Goal: Transaction & Acquisition: Purchase product/service

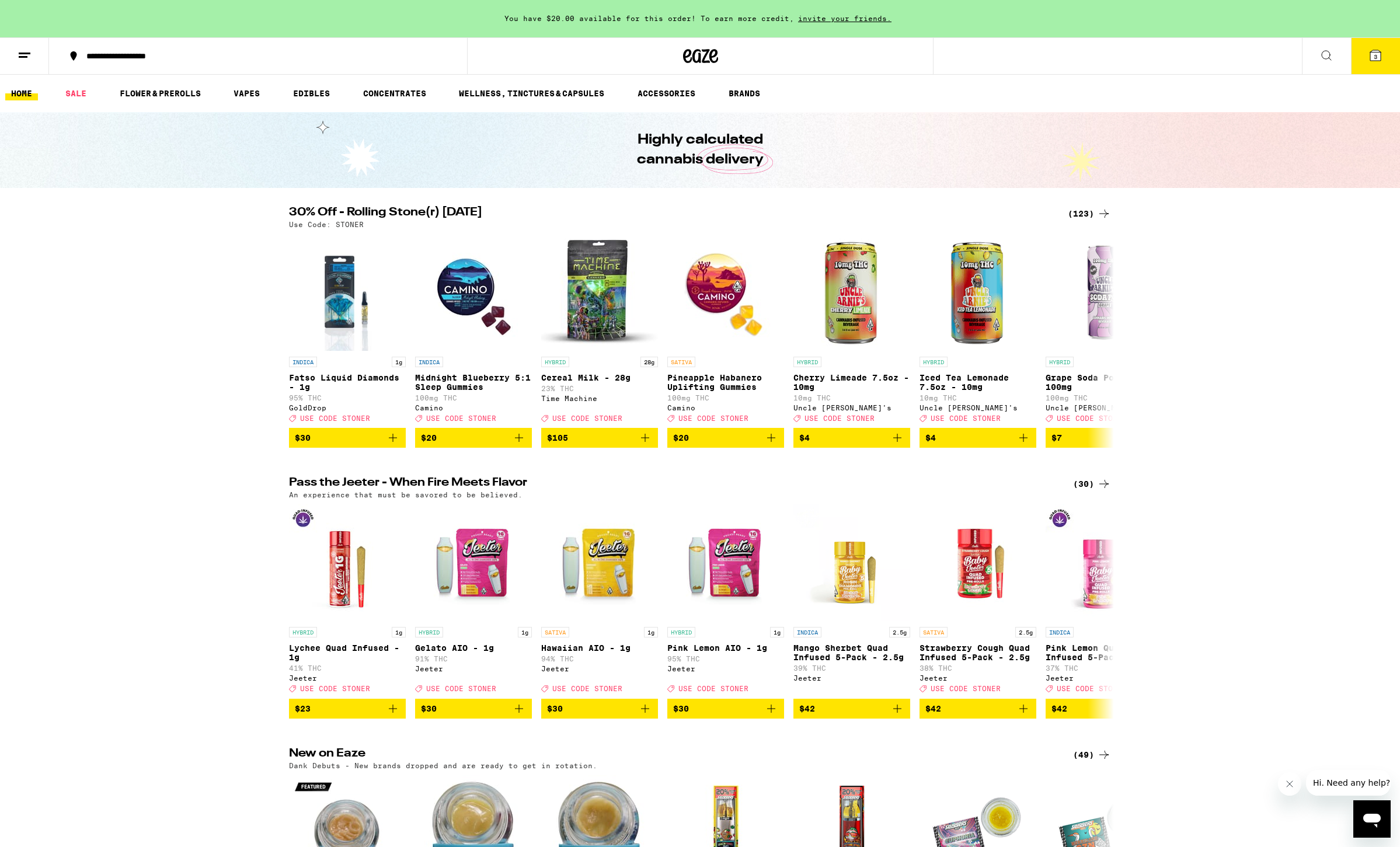
click at [728, 213] on div "(123)" at bounding box center [1089, 213] width 43 height 14
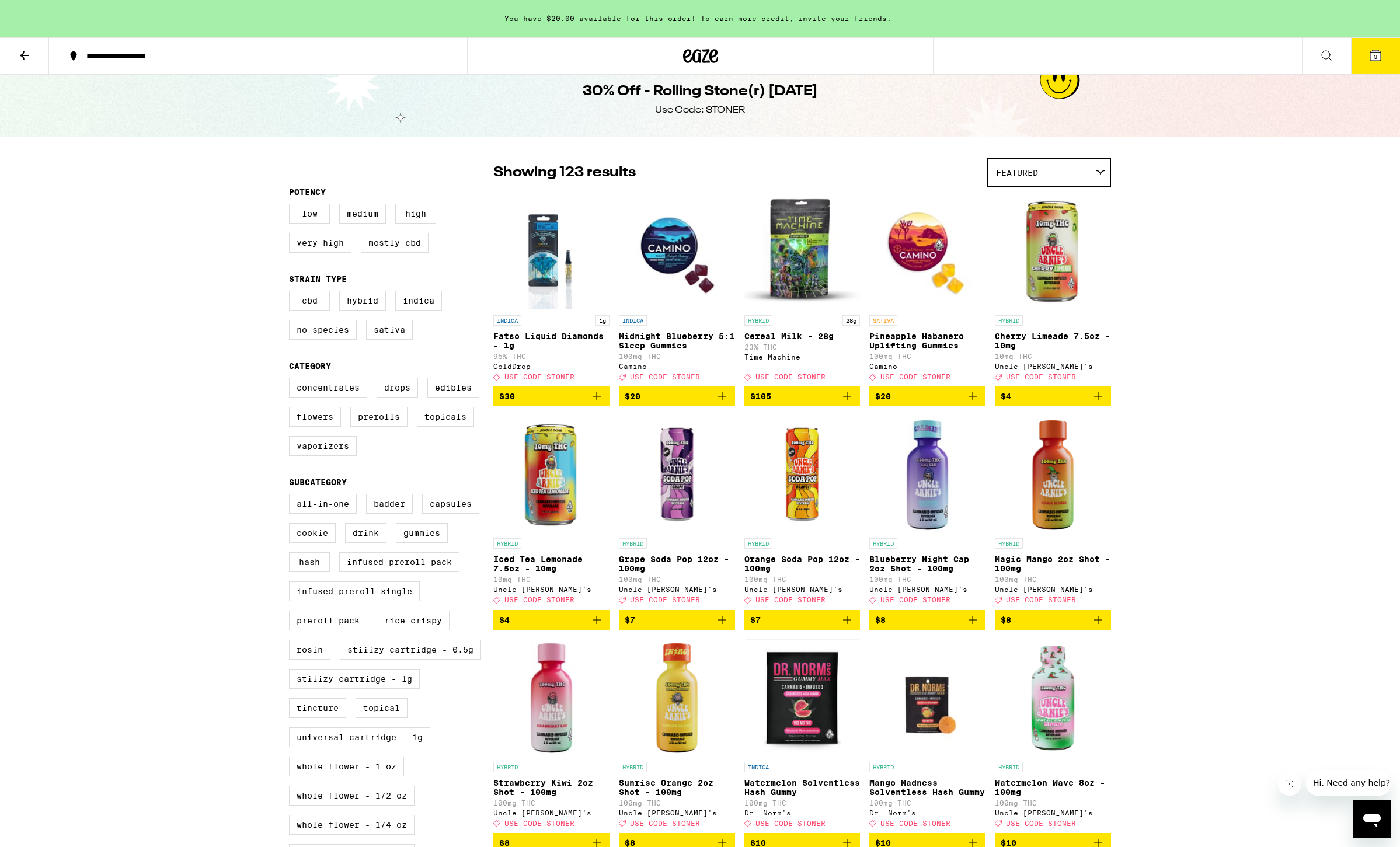
scroll to position [16, 0]
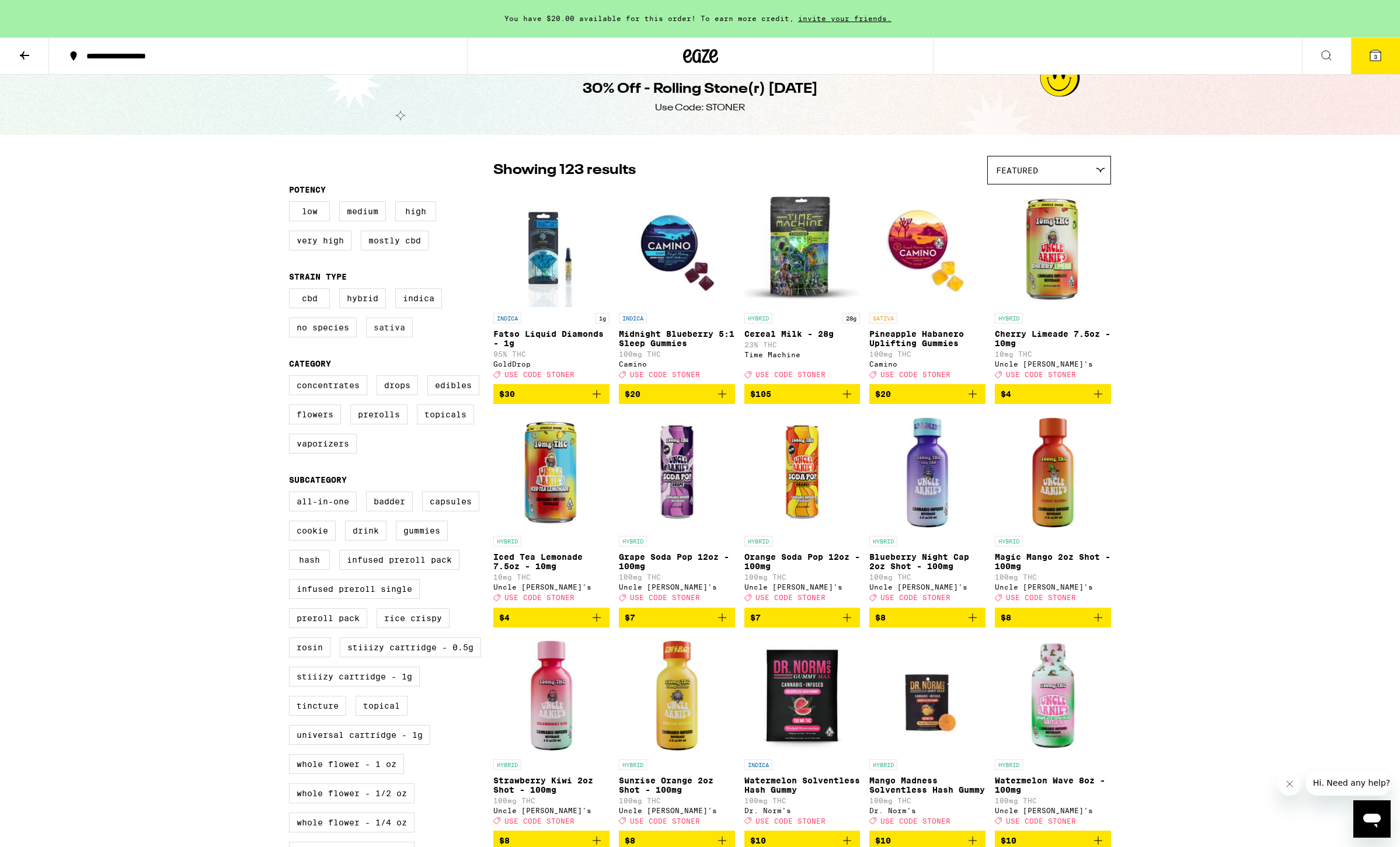
click at [384, 337] on label "Sativa" at bounding box center [390, 327] width 47 height 20
click at [292, 291] on input "Sativa" at bounding box center [291, 290] width 1 height 1
checkbox input "true"
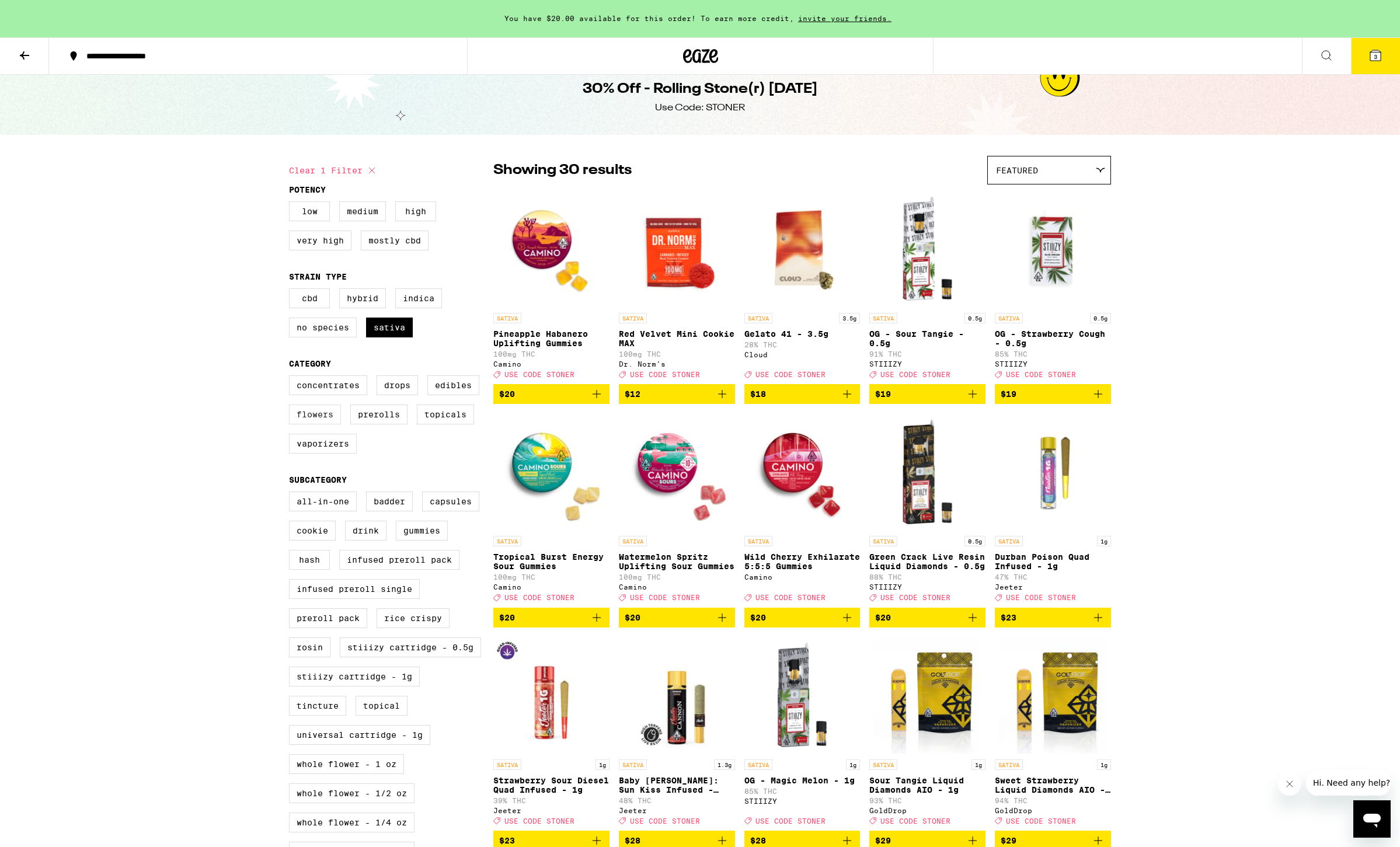
click at [321, 424] on label "Flowers" at bounding box center [315, 414] width 52 height 20
click at [292, 378] on input "Flowers" at bounding box center [291, 377] width 1 height 1
checkbox input "true"
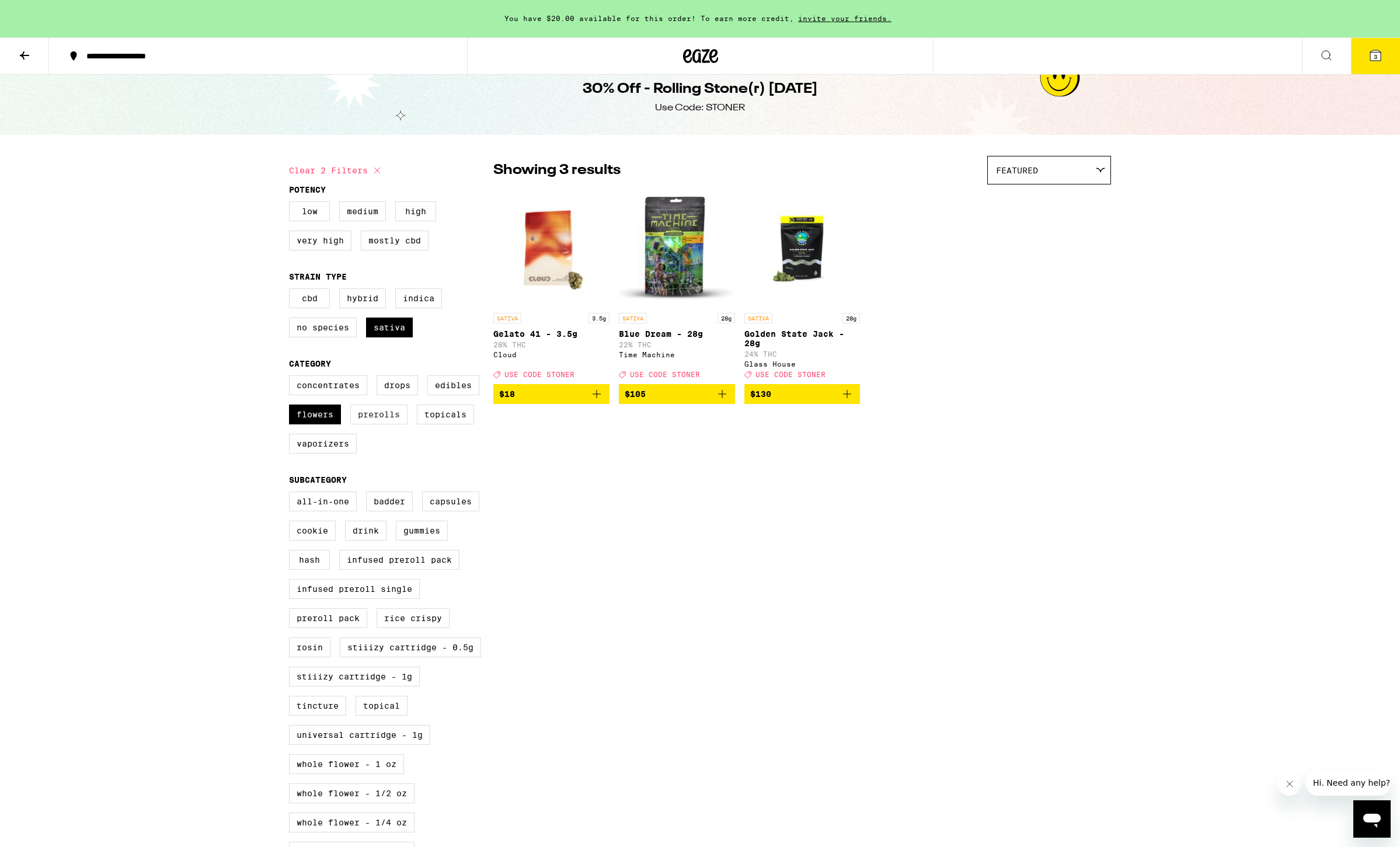
click at [370, 424] on label "Prerolls" at bounding box center [379, 414] width 57 height 20
click at [292, 378] on input "Prerolls" at bounding box center [291, 377] width 1 height 1
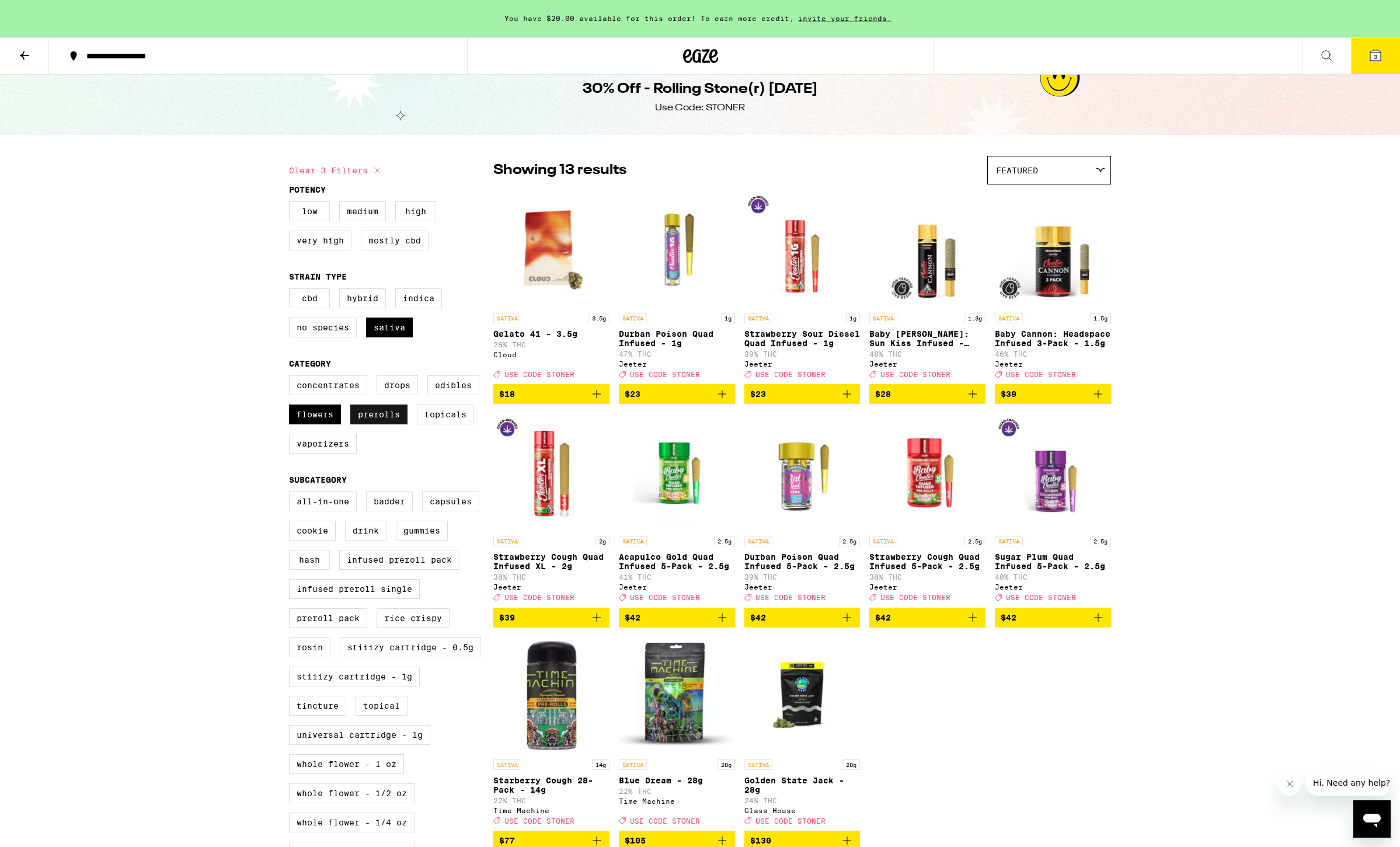
click at [360, 424] on label "Prerolls" at bounding box center [379, 414] width 57 height 20
click at [292, 378] on input "Prerolls" at bounding box center [291, 377] width 1 height 1
checkbox input "false"
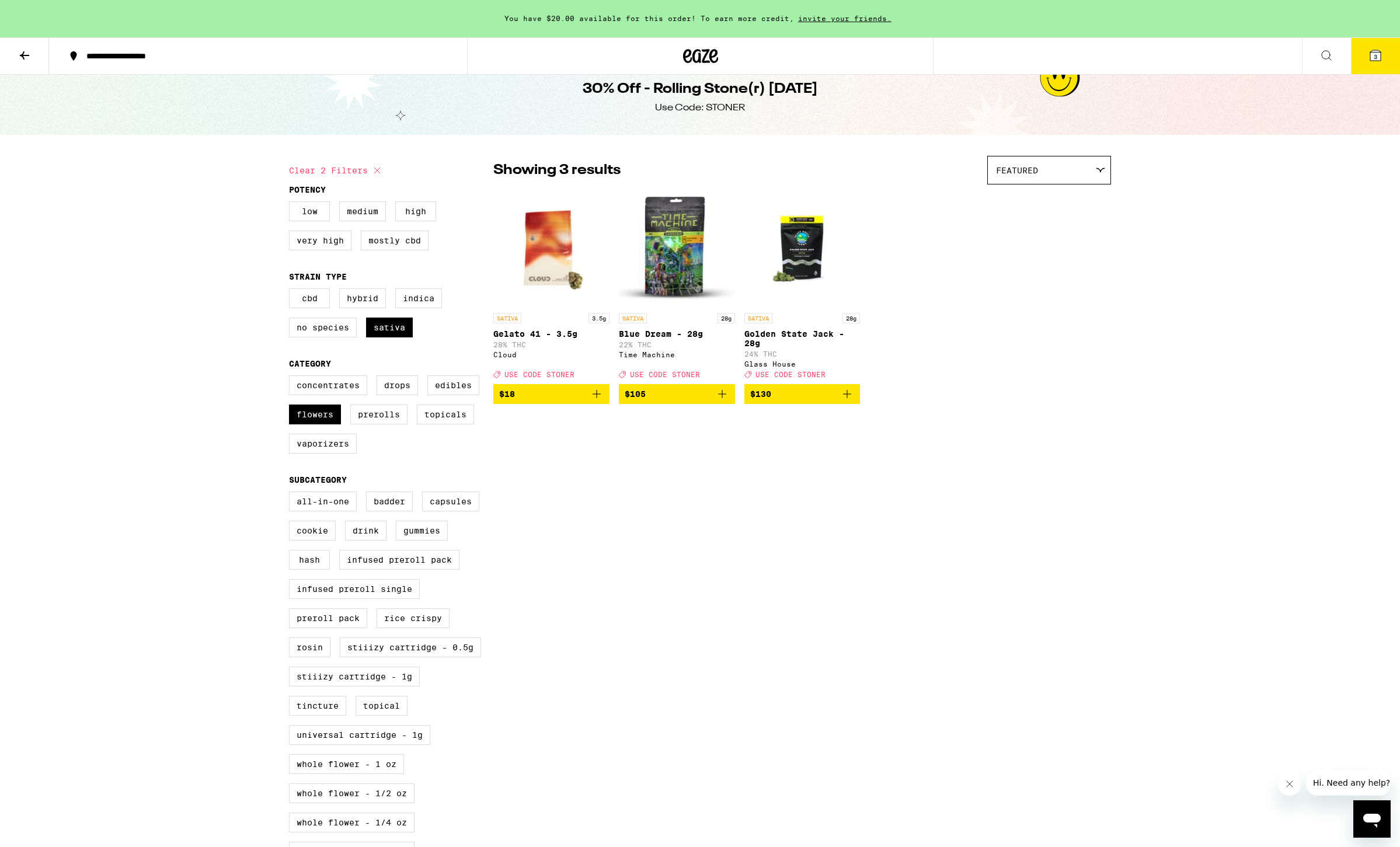
click at [728, 248] on img "Open page for Golden State Jack - 28g from Glass House" at bounding box center [802, 248] width 116 height 117
